Goal: Navigation & Orientation: Find specific page/section

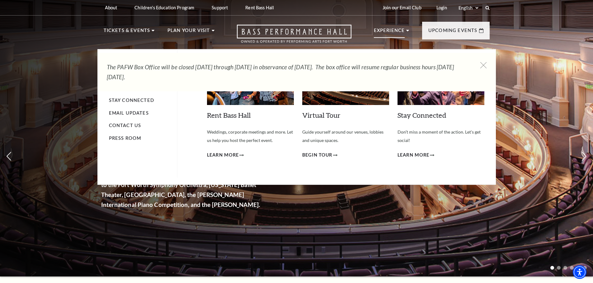
click at [408, 31] on icon at bounding box center [407, 31] width 3 height 2
click at [398, 31] on p "Experience" at bounding box center [389, 32] width 31 height 11
click at [384, 30] on p "Experience" at bounding box center [389, 32] width 31 height 11
click at [385, 30] on p "Experience" at bounding box center [389, 32] width 31 height 11
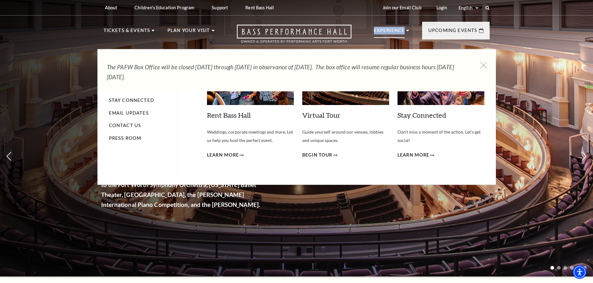
click at [385, 30] on p "Experience" at bounding box center [389, 32] width 31 height 11
click at [382, 31] on p "Experience" at bounding box center [389, 32] width 31 height 11
click at [406, 29] on li "Experience Tours Volunteers Careers Stay Connected Email Updates Contact Us Pre…" at bounding box center [391, 37] width 35 height 21
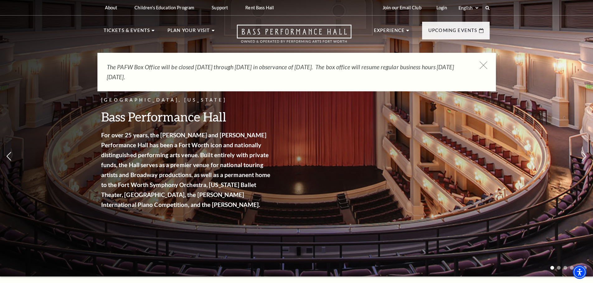
click at [482, 64] on icon at bounding box center [483, 66] width 8 height 8
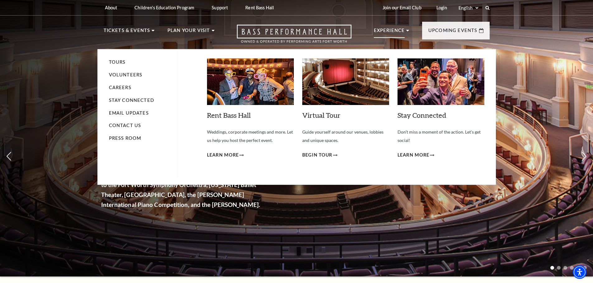
click at [401, 31] on p "Experience" at bounding box center [389, 32] width 31 height 11
click at [140, 77] on link "Volunteers" at bounding box center [126, 74] width 34 height 5
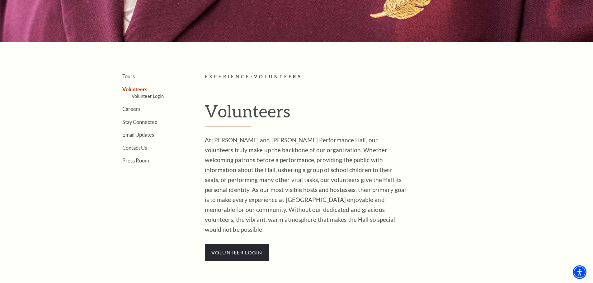
scroll to position [249, 0]
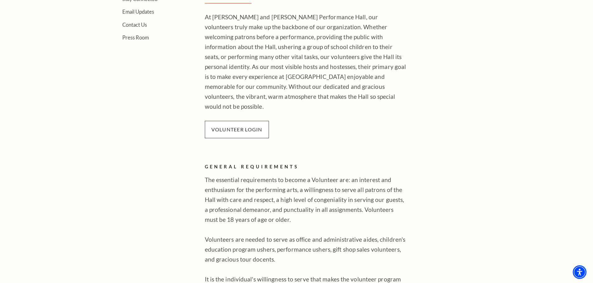
click at [237, 123] on p "VOLUNTEER LOGIN" at bounding box center [237, 129] width 64 height 17
click at [245, 127] on link "VOLUNTEER LOGIN" at bounding box center [236, 130] width 51 height 6
